Goal: Task Accomplishment & Management: Complete application form

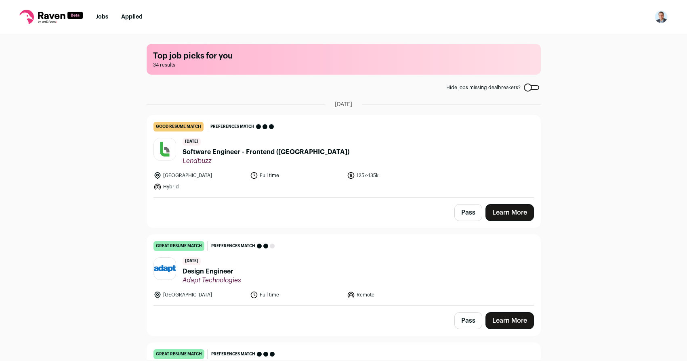
click at [376, 259] on header "[DATE] Design Engineer Adapt Technologies" at bounding box center [343, 271] width 380 height 27
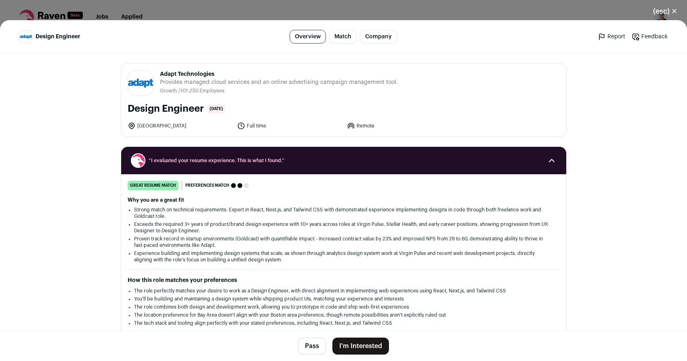
click at [363, 347] on button "I'm Interested" at bounding box center [360, 346] width 57 height 17
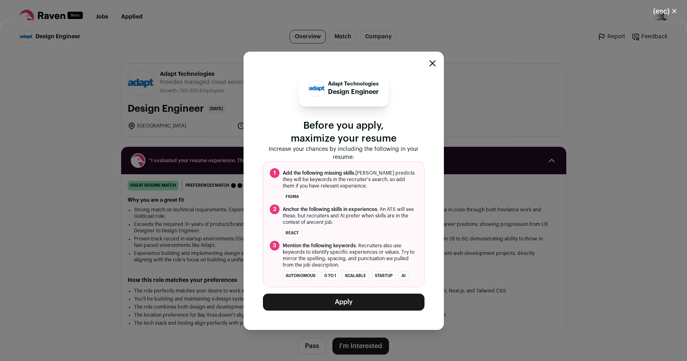
drag, startPoint x: 431, startPoint y: 64, endPoint x: 431, endPoint y: 60, distance: 4.1
click at [431, 63] on icon "Close modal" at bounding box center [432, 63] width 6 height 6
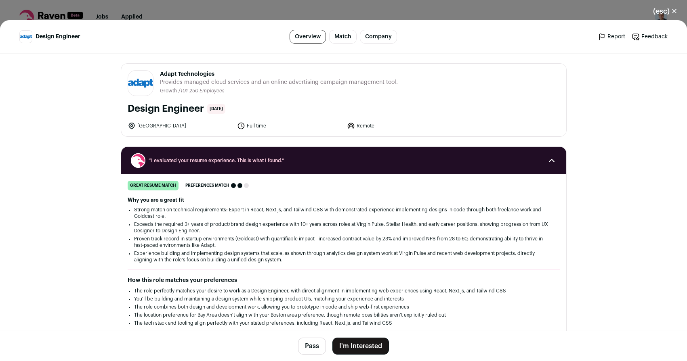
click at [356, 349] on button "I'm Interested" at bounding box center [360, 346] width 57 height 17
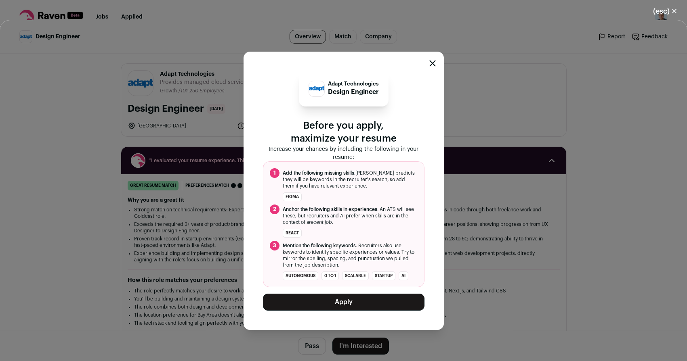
click at [354, 306] on button "Apply" at bounding box center [343, 302] width 161 height 17
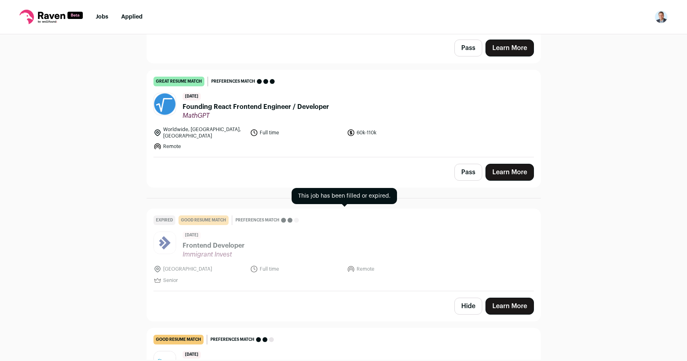
scroll to position [175, 0]
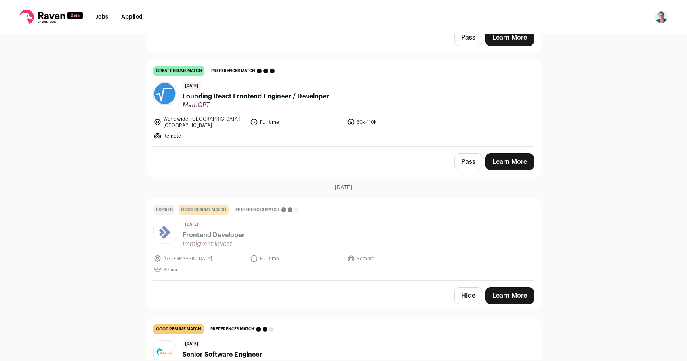
click at [471, 297] on button "Hide" at bounding box center [468, 295] width 28 height 17
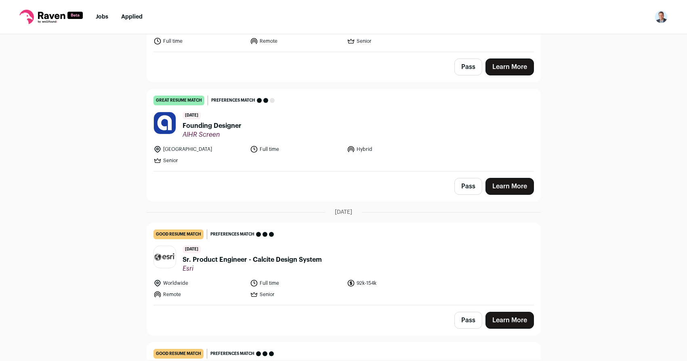
scroll to position [395, 0]
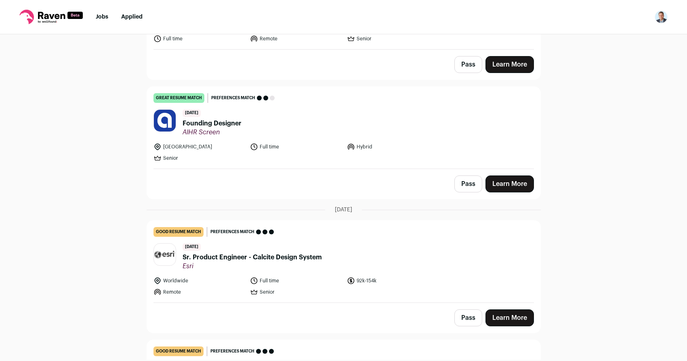
click at [513, 182] on link "Learn More" at bounding box center [509, 184] width 48 height 17
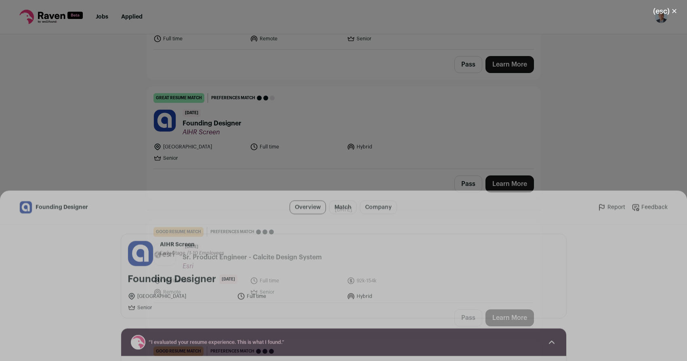
click at [376, 350] on button "I'm Interested" at bounding box center [360, 346] width 57 height 17
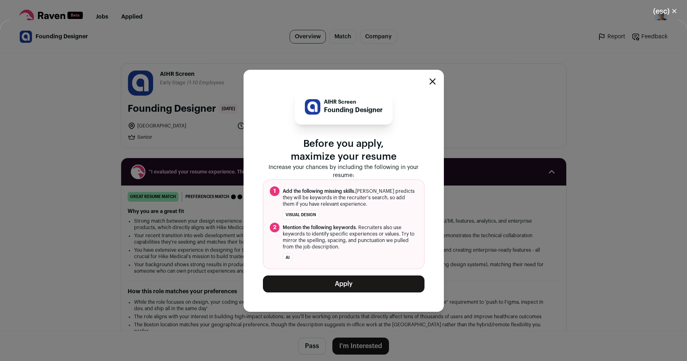
click at [367, 284] on button "Apply" at bounding box center [343, 284] width 161 height 17
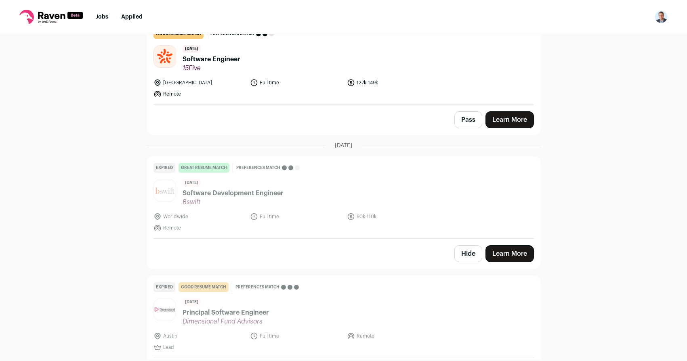
scroll to position [3594, 0]
